Goal: Find specific page/section: Find specific page/section

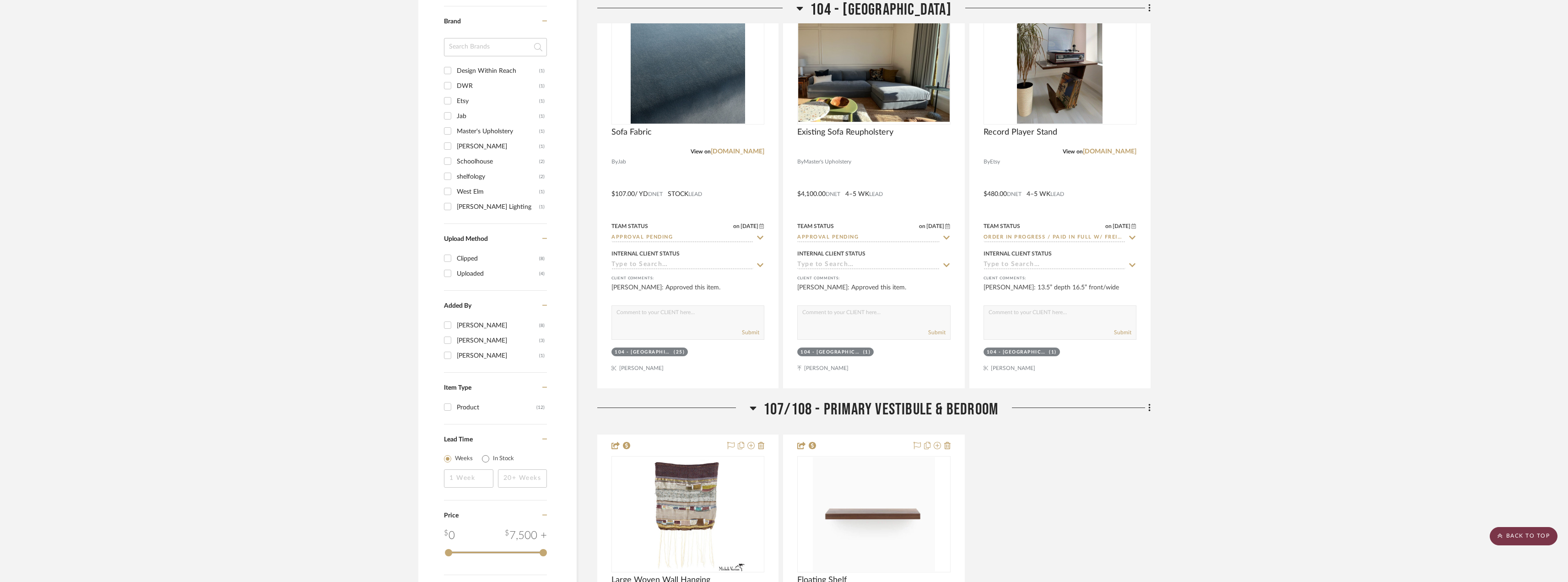
click at [1528, 539] on scroll-to-top-button "BACK TO TOP" at bounding box center [1523, 536] width 68 height 19
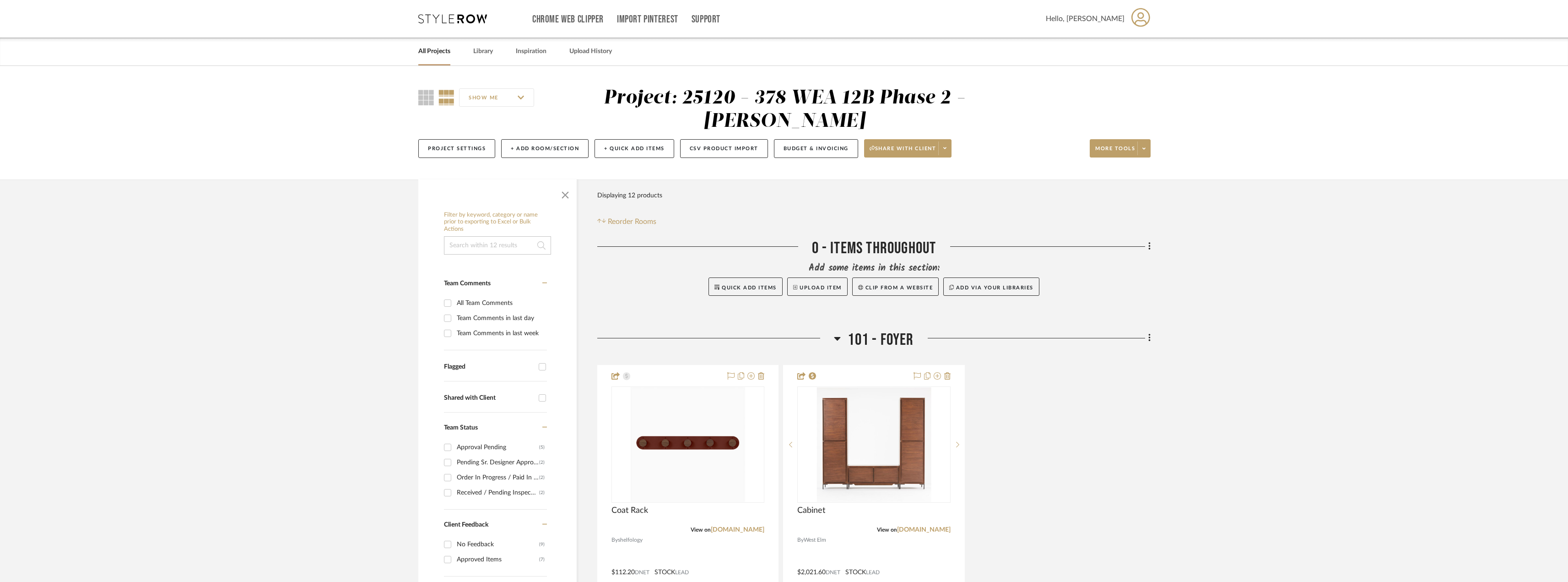
click at [440, 48] on link "All Projects" at bounding box center [434, 51] width 32 height 13
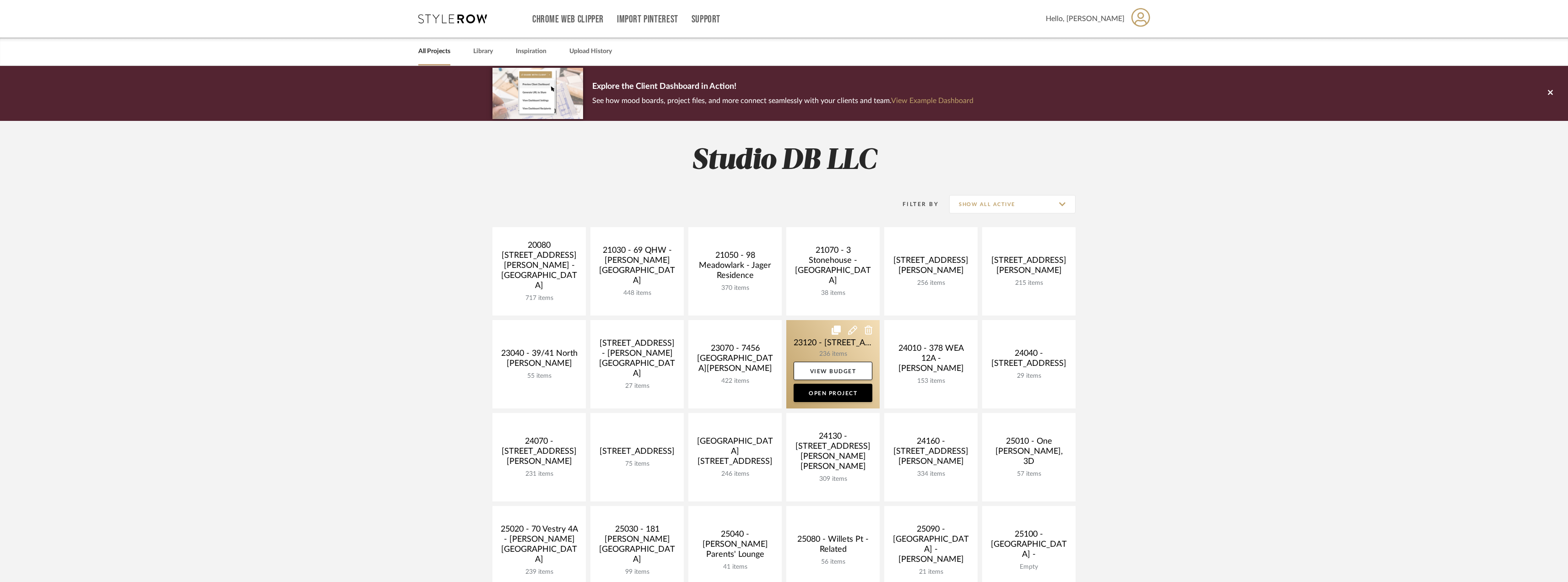
click at [818, 358] on link at bounding box center [833, 364] width 94 height 88
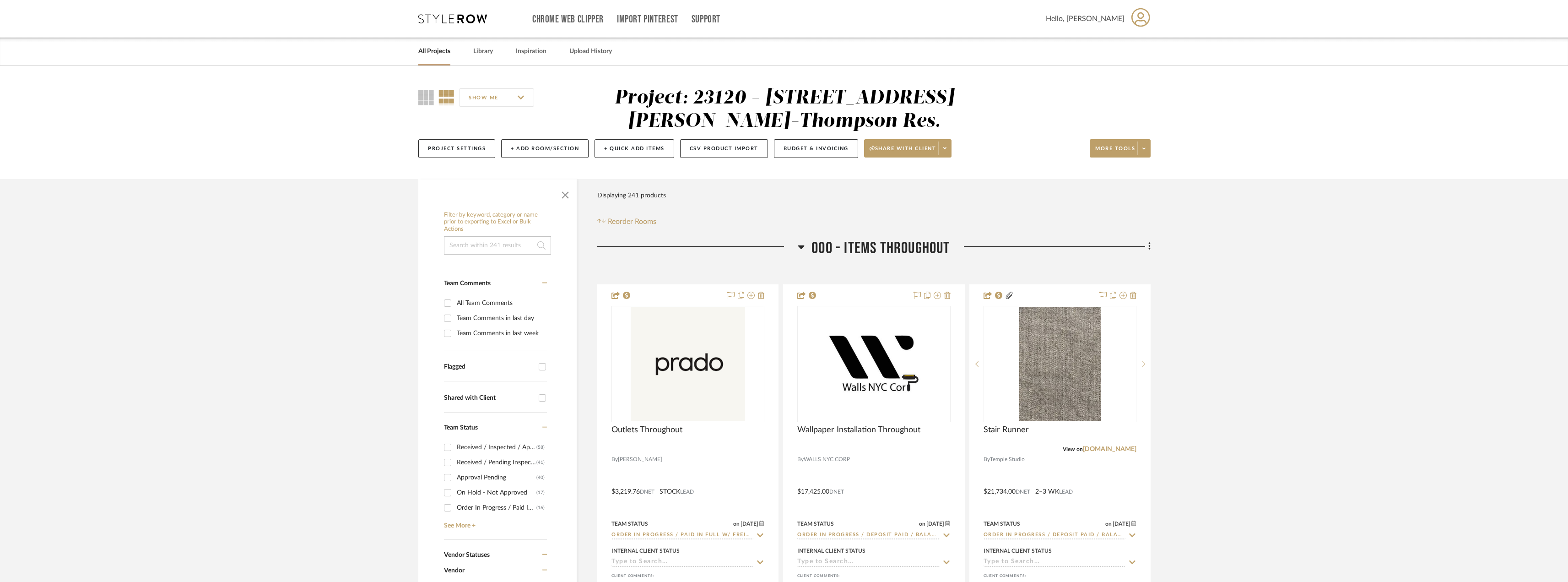
click at [481, 248] on input at bounding box center [498, 245] width 107 height 19
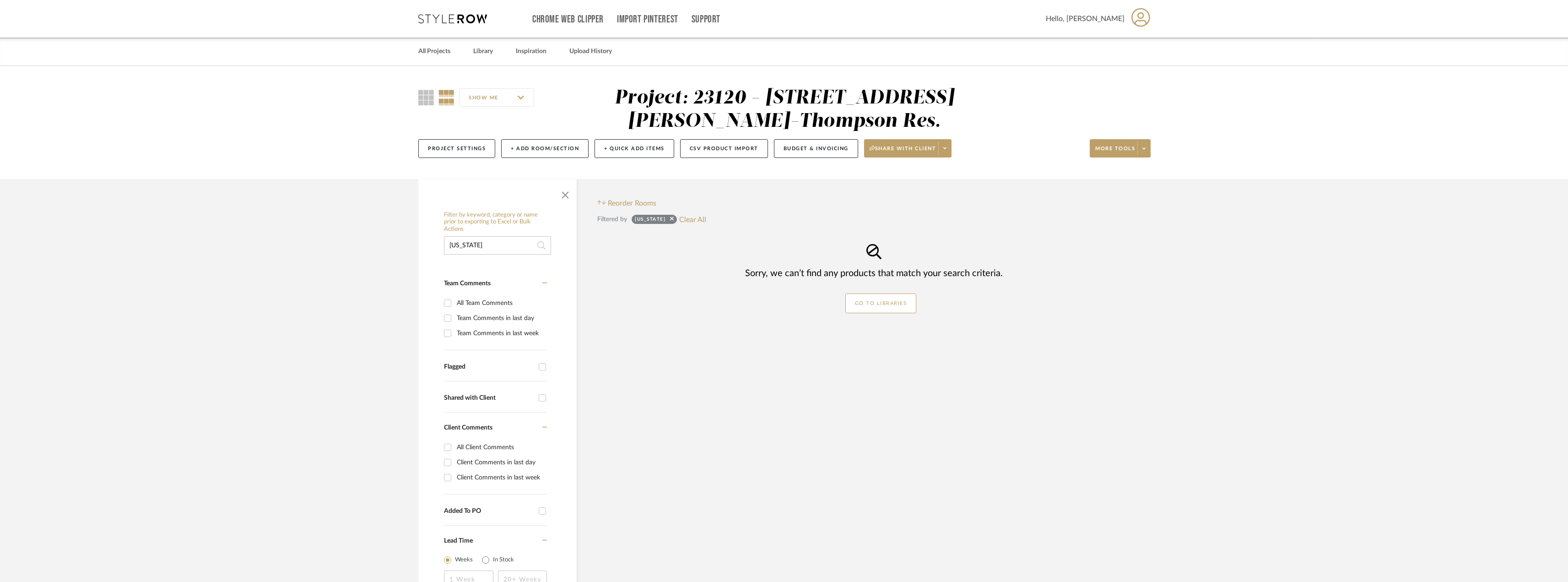
drag, startPoint x: 423, startPoint y: 246, endPoint x: 405, endPoint y: 247, distance: 18.0
click at [405, 247] on div "Filter by keyword, category or name prior to exporting to Excel or Bulk Actions…" at bounding box center [784, 428] width 759 height 497
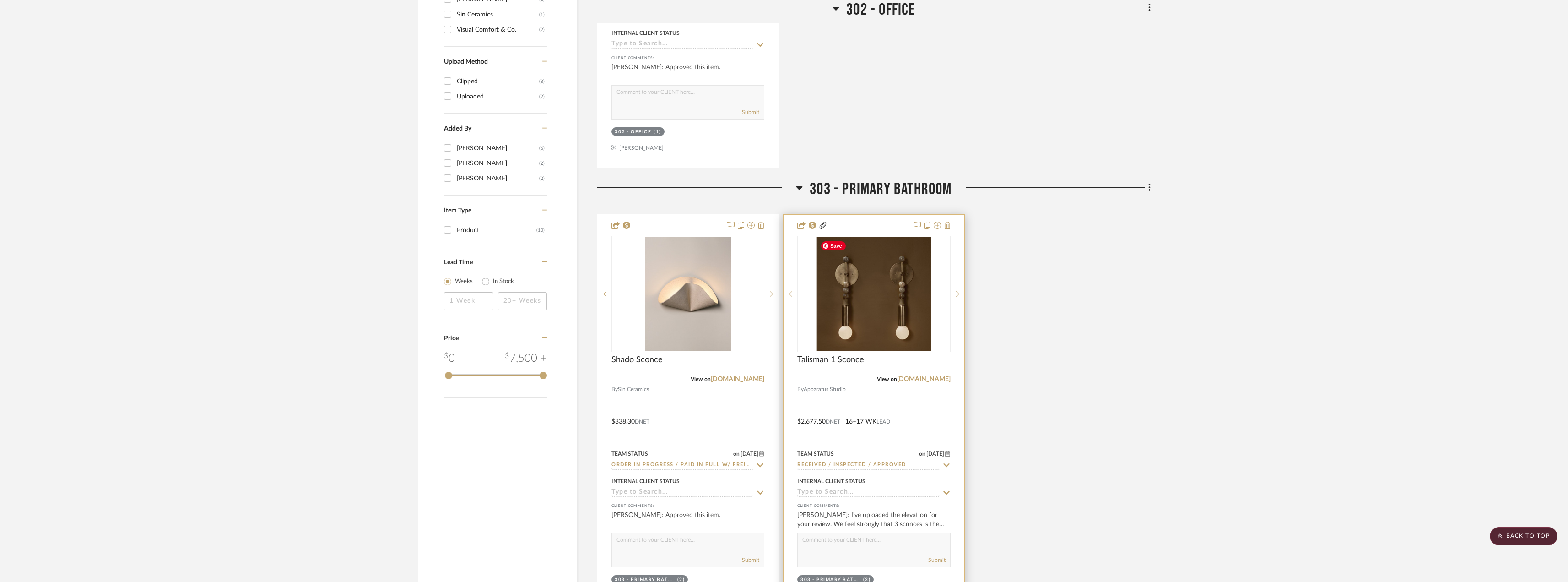
scroll to position [1145, 0]
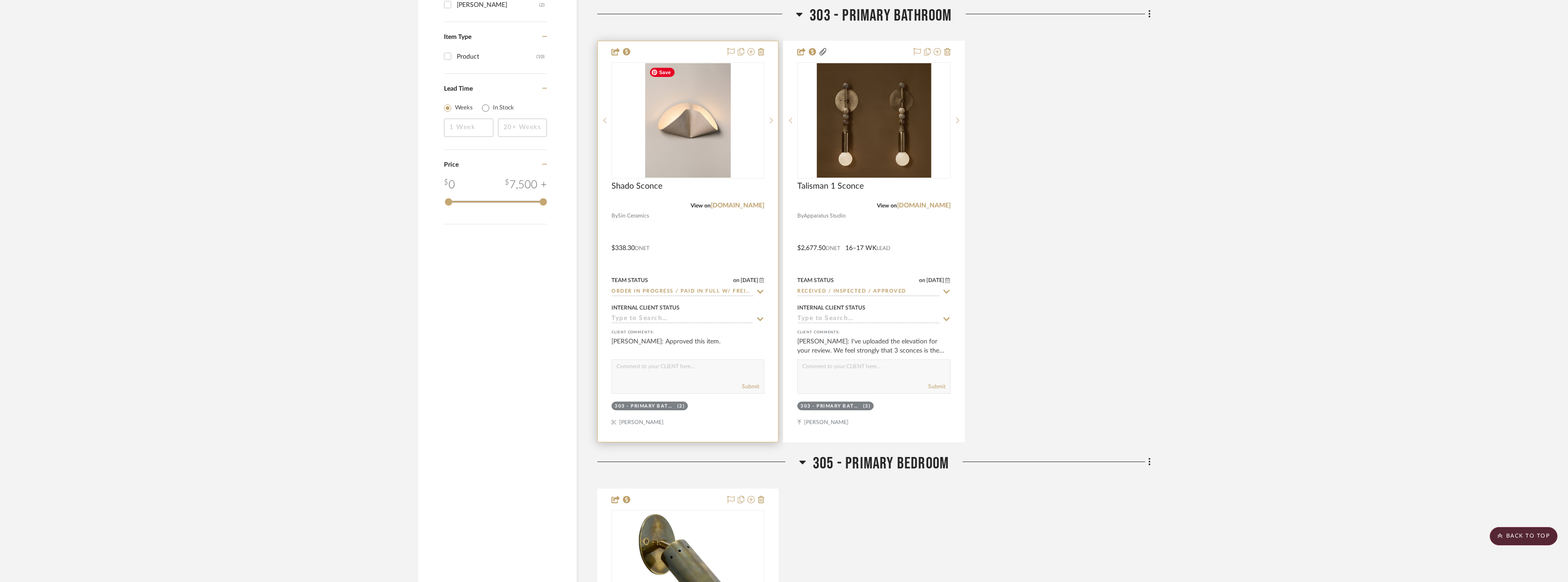
type input "SIN"
click at [0, 0] on img at bounding box center [0, 0] width 0 height 0
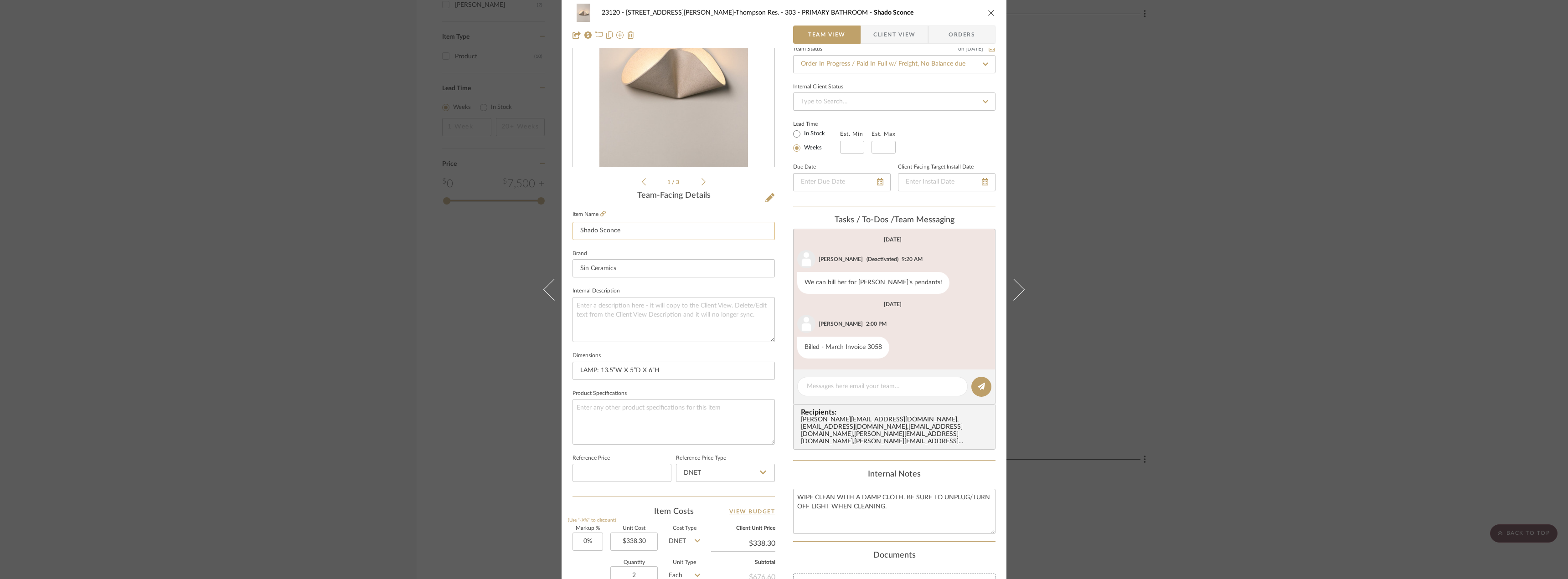
scroll to position [0, 0]
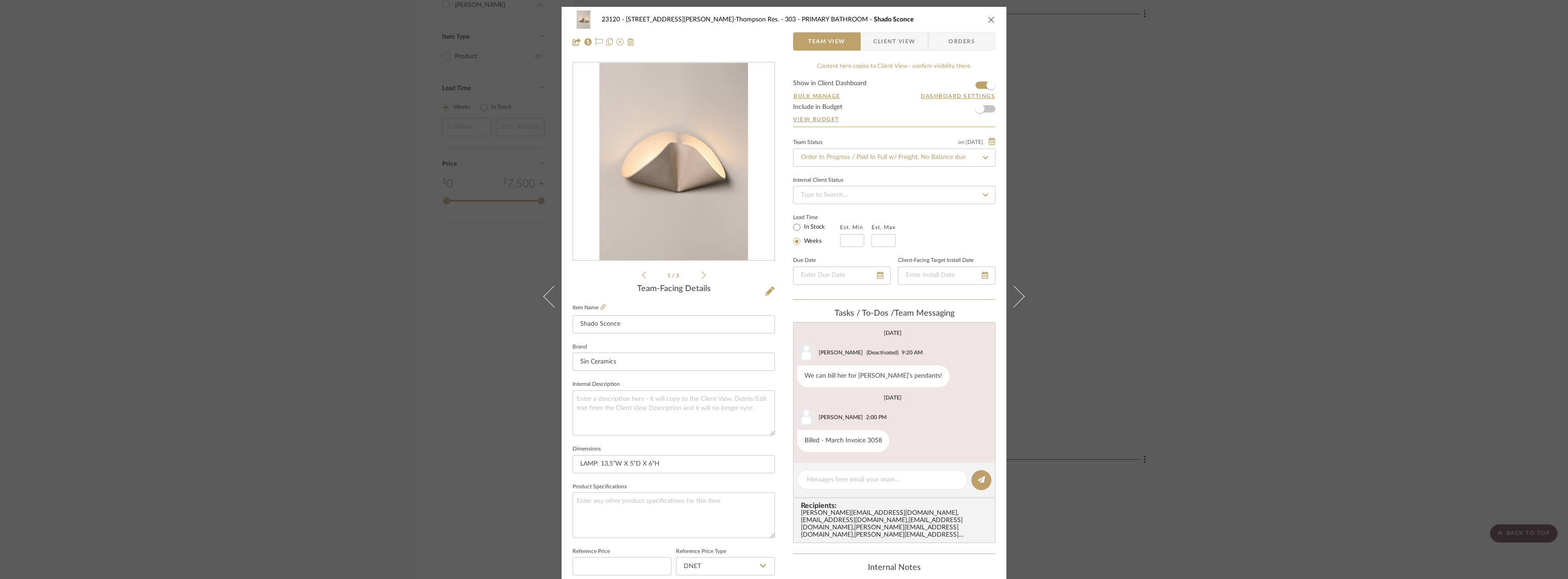
click at [701, 275] on icon at bounding box center [703, 275] width 4 height 8
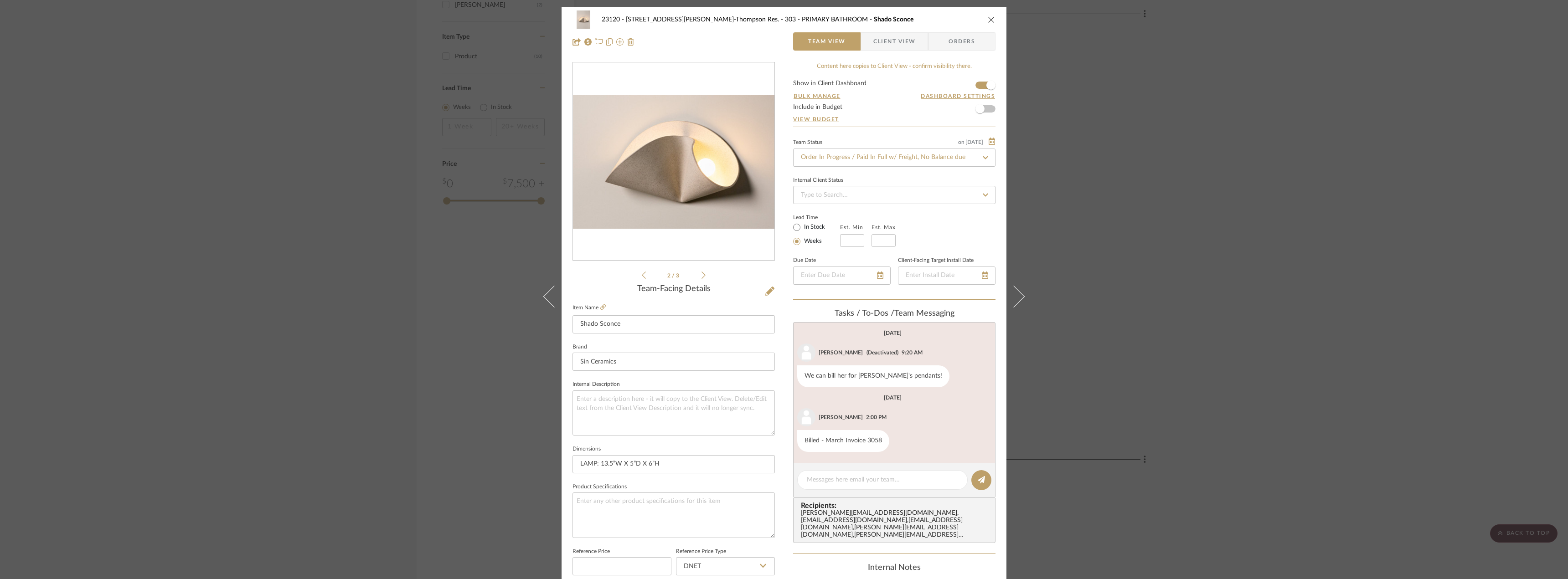
click at [701, 275] on icon at bounding box center [703, 275] width 4 height 8
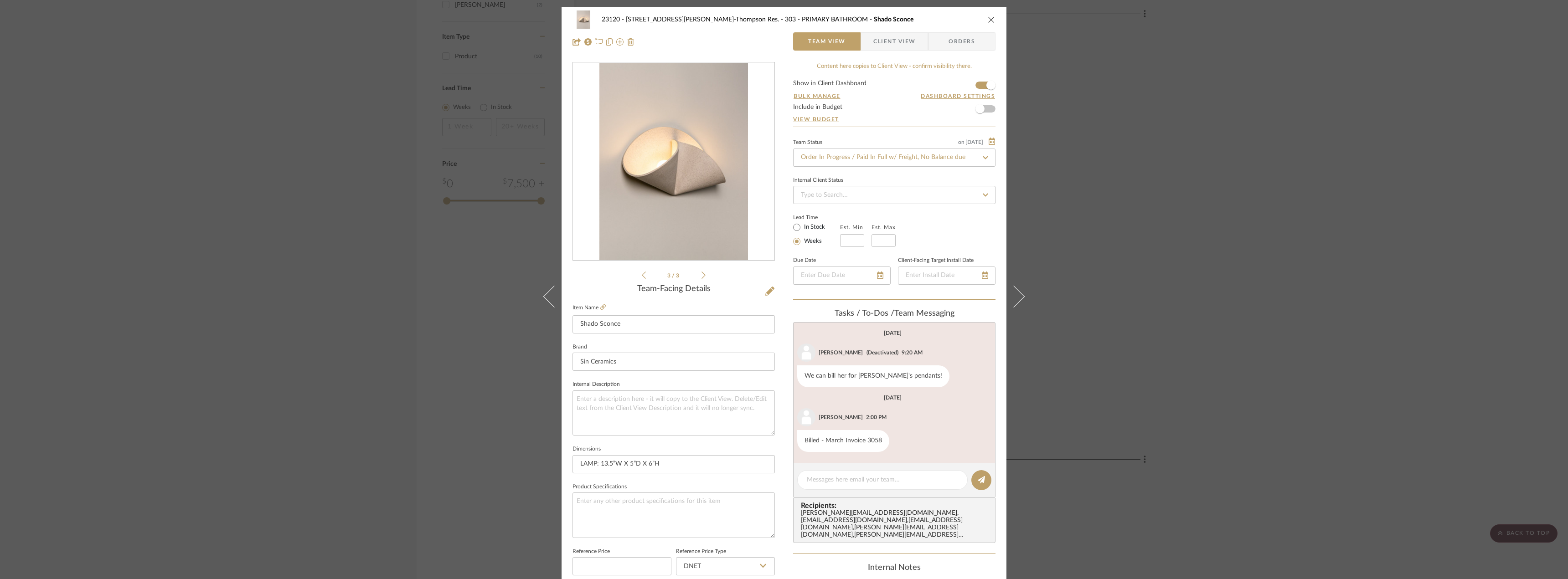
click at [701, 275] on icon at bounding box center [703, 275] width 4 height 8
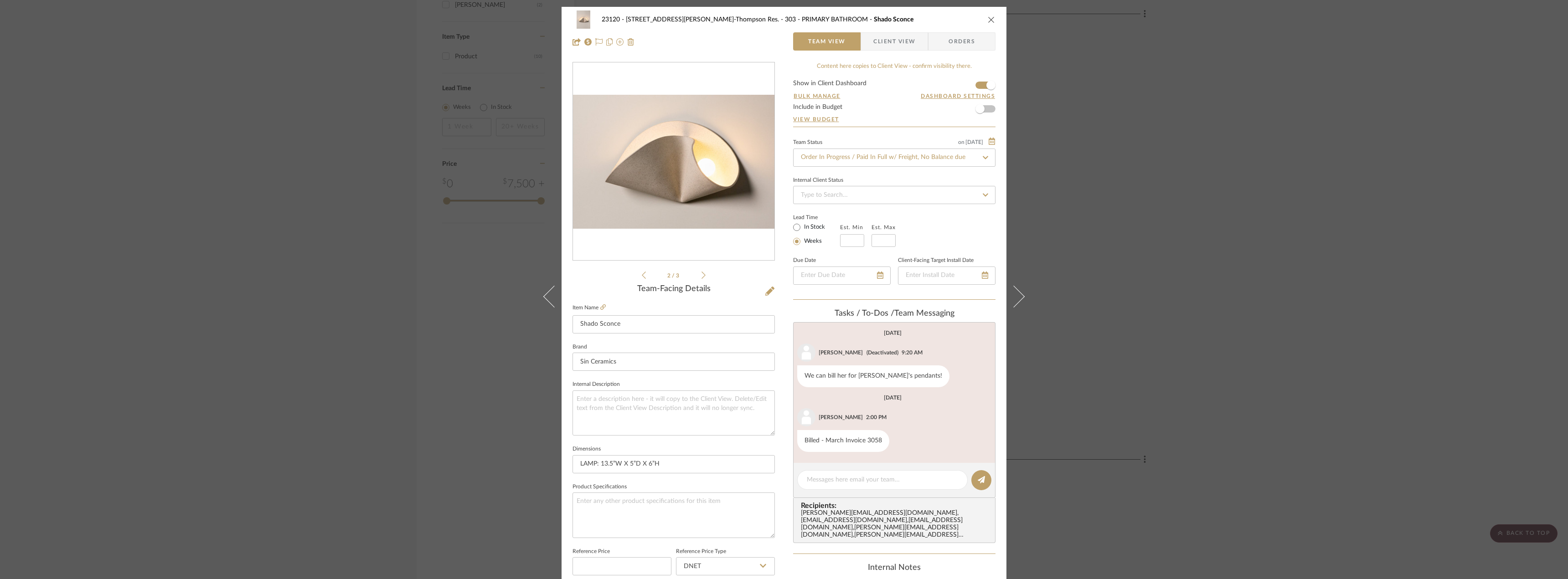
click at [701, 275] on icon at bounding box center [703, 275] width 4 height 8
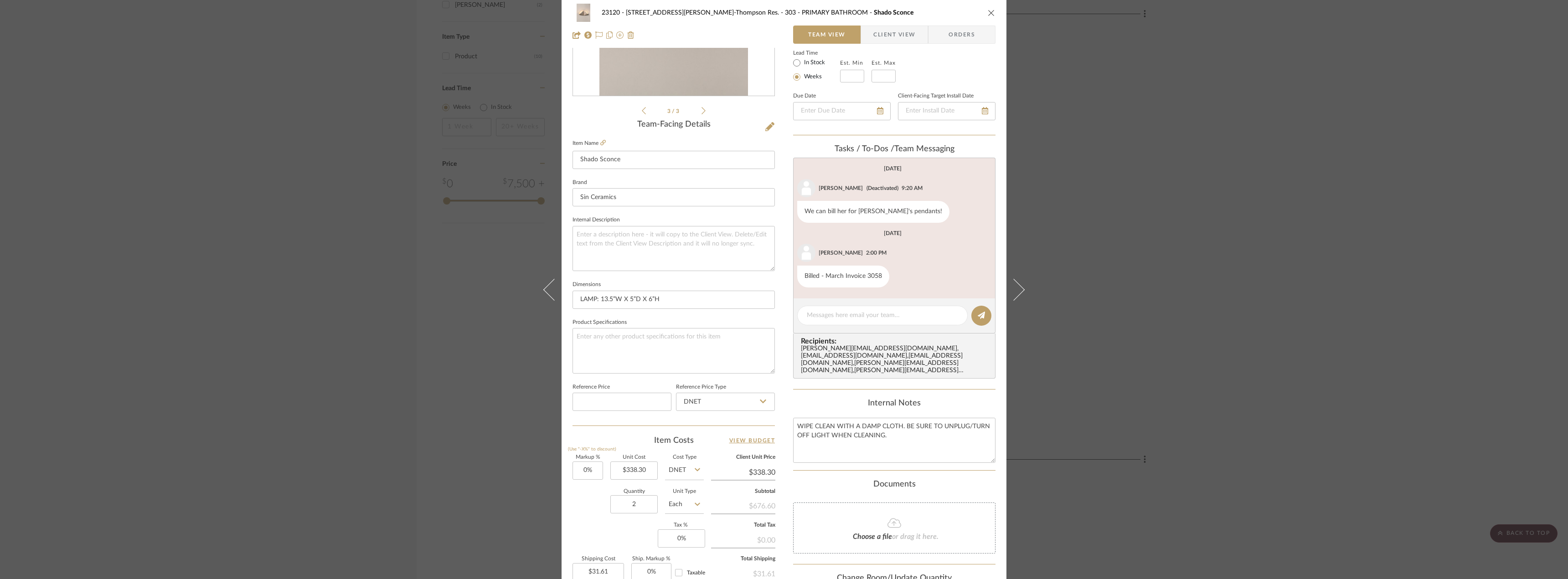
scroll to position [269, 0]
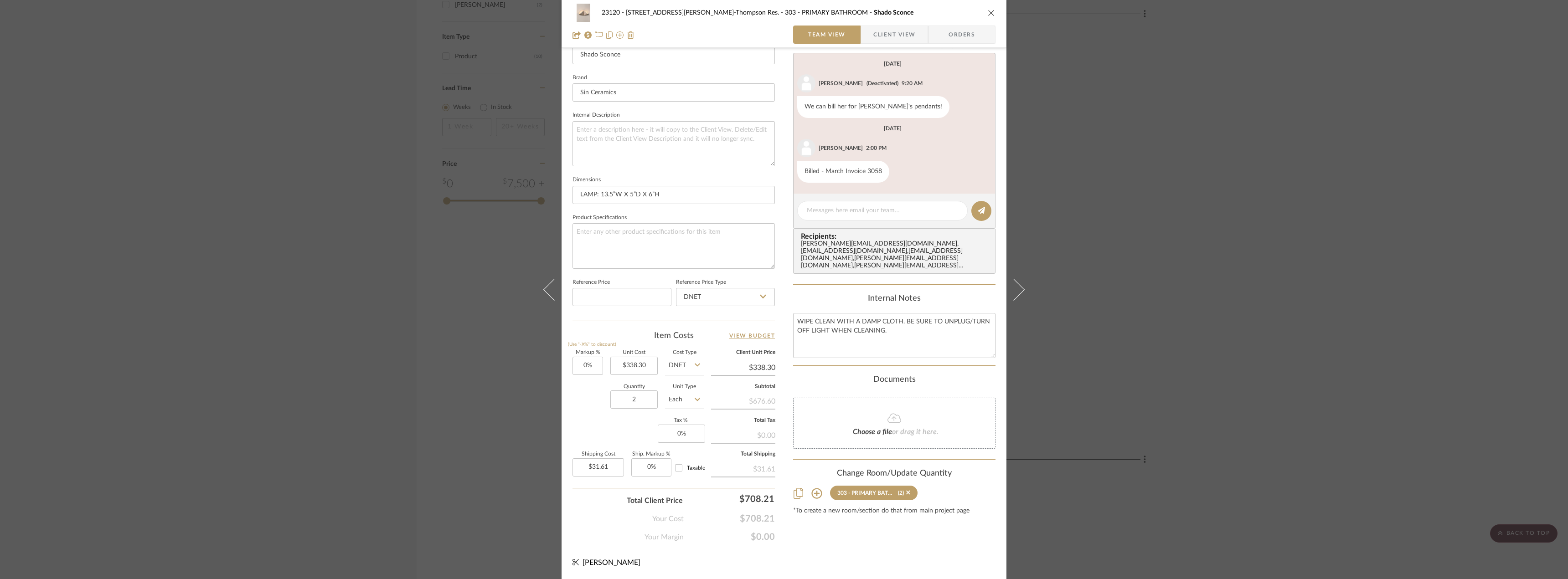
click at [1251, 281] on div "23120 - [STREET_ADDRESS][PERSON_NAME]-Thompson Res. 303 - PRIMARY BATHROOM Shad…" at bounding box center [784, 289] width 1568 height 579
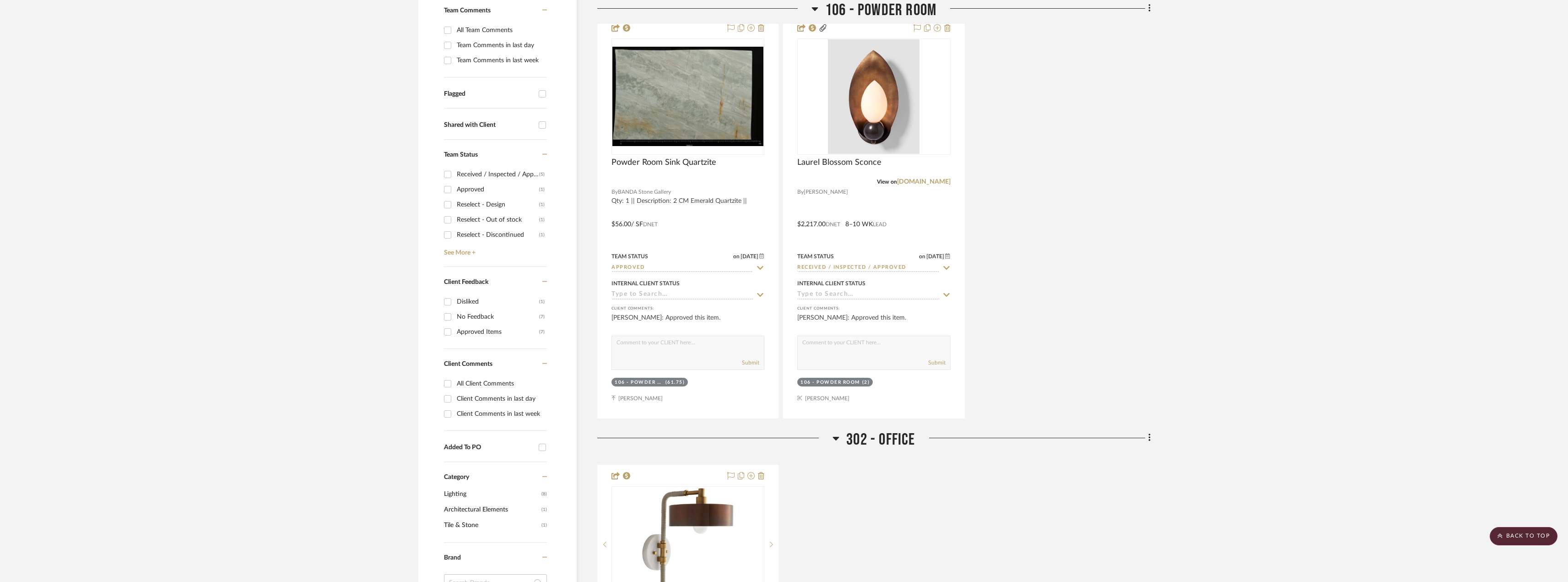
scroll to position [257, 0]
